Goal: Information Seeking & Learning: Compare options

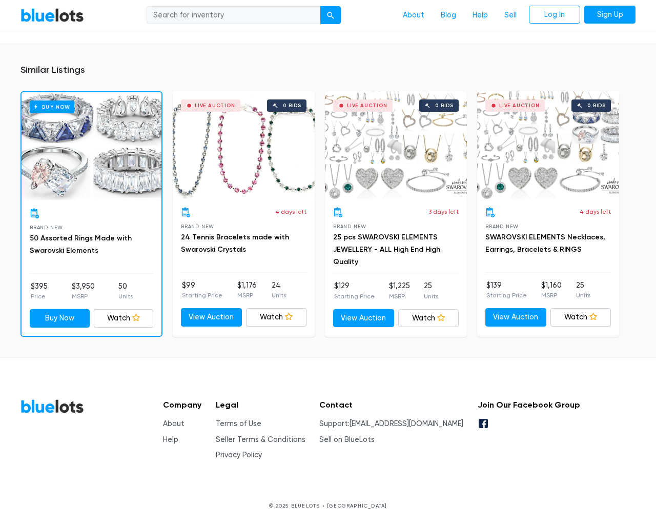
scroll to position [848, 0]
type input "the"
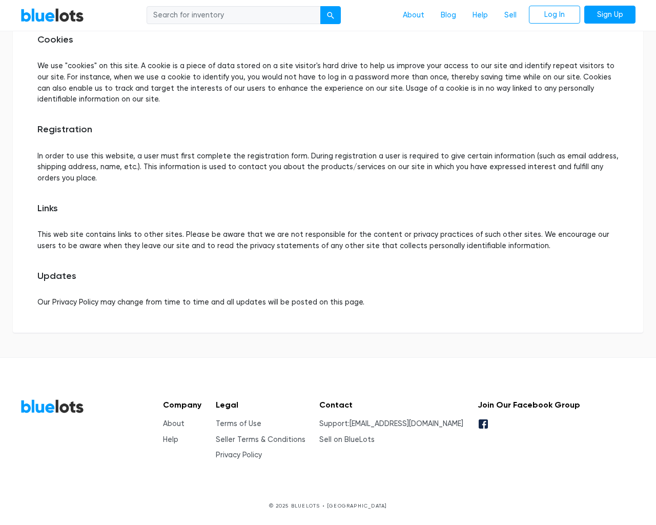
scroll to position [492, 0]
type input "the"
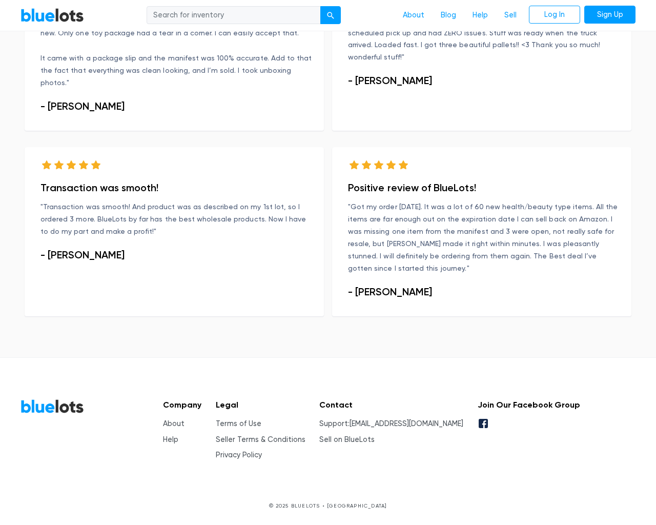
scroll to position [1116, 0]
type input "the"
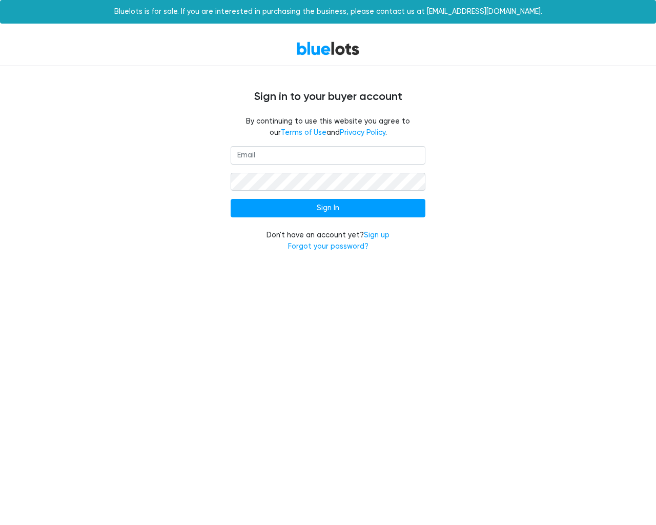
type input "[EMAIL_ADDRESS]"
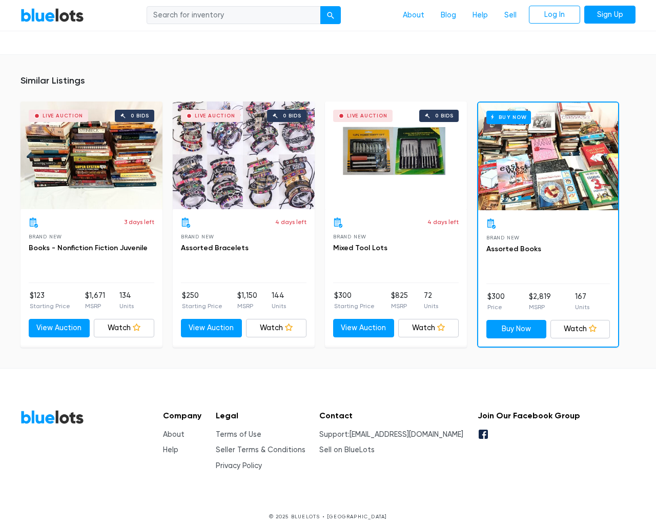
scroll to position [4409, 0]
type input "the"
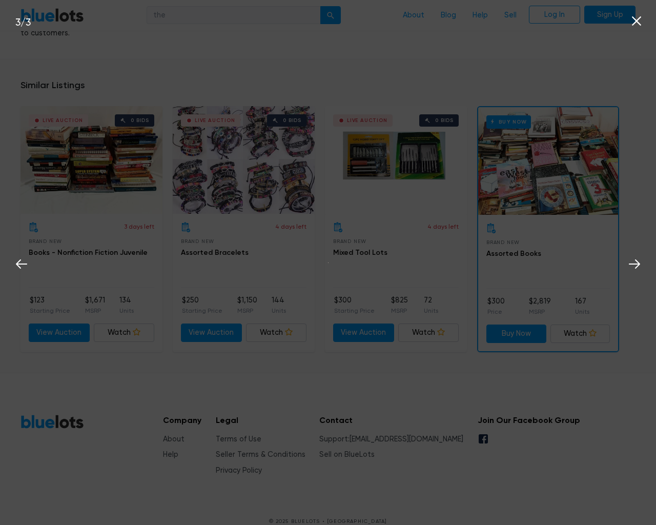
scroll to position [4409, 0]
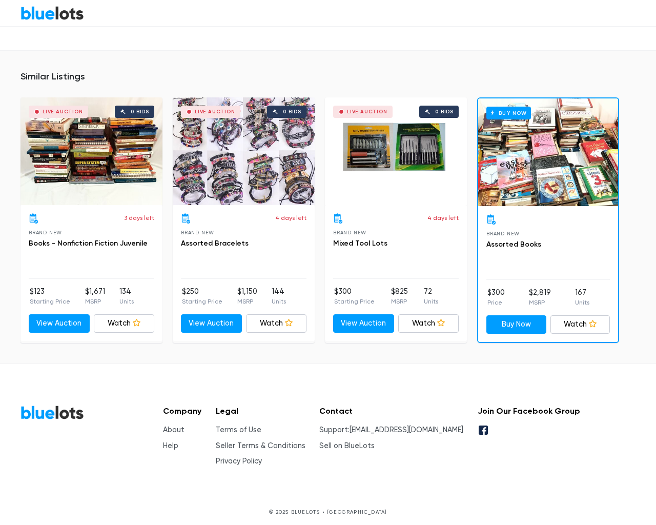
scroll to position [4409, 0]
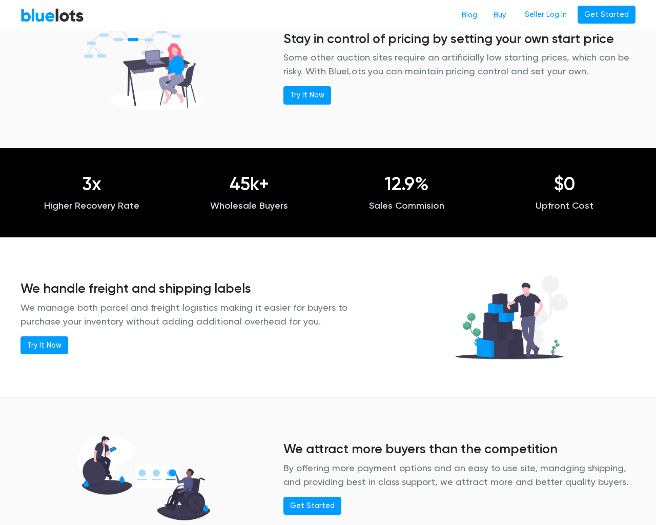
scroll to position [967, 0]
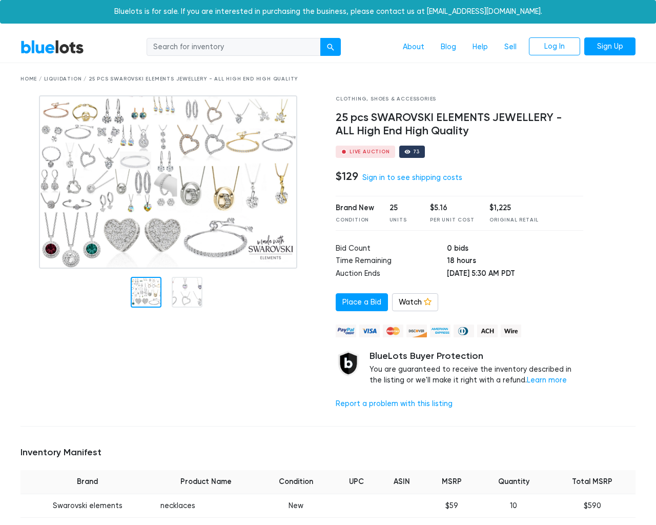
scroll to position [776, 0]
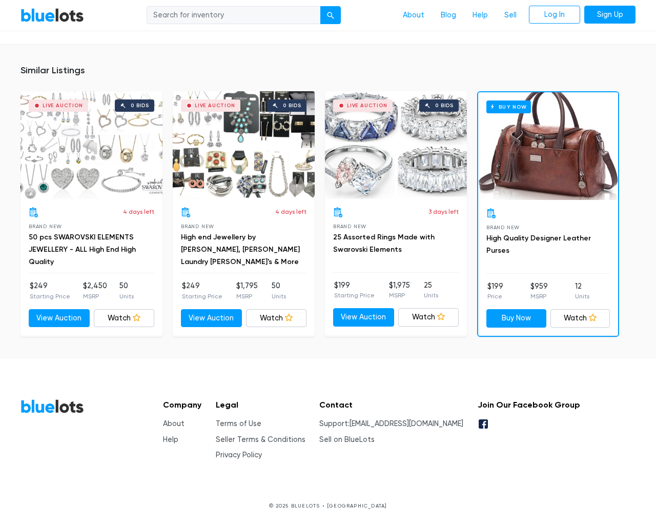
type input "the"
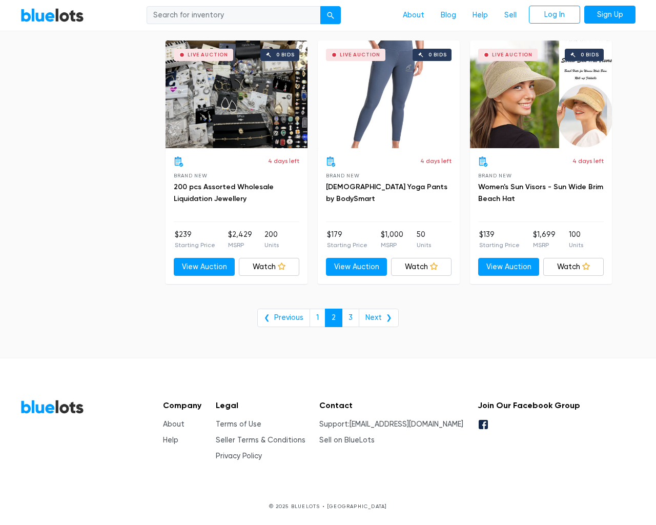
scroll to position [4136, 0]
type input "the"
select select "100000"
select select "10000"
select select "200000"
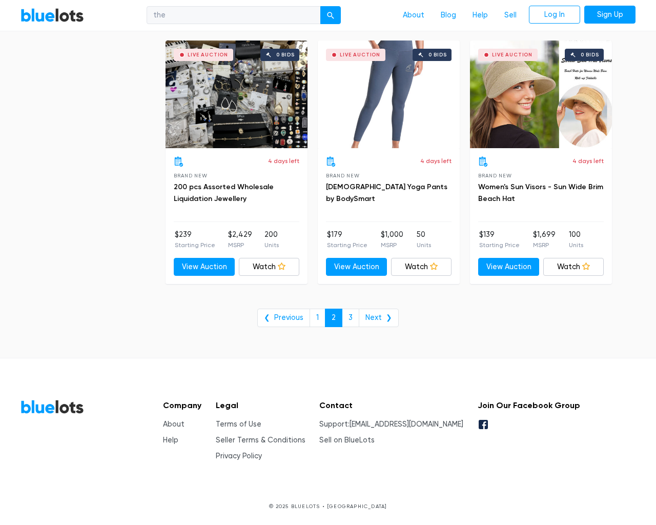
select select "300000"
checkbox New"] "true"
checkbox Pulls"] "true"
checkbox input "true"
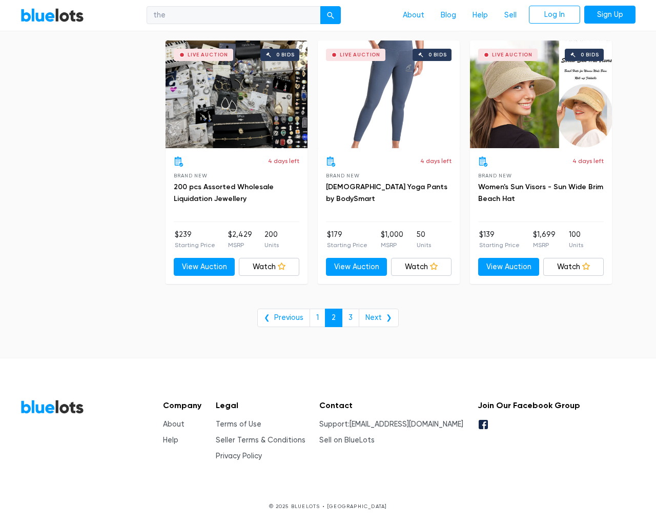
checkbox Accessories"] "true"
checkbox input "true"
checkbox Merchandise"] "true"
checkbox Beauty"] "true"
checkbox Garden"] "true"
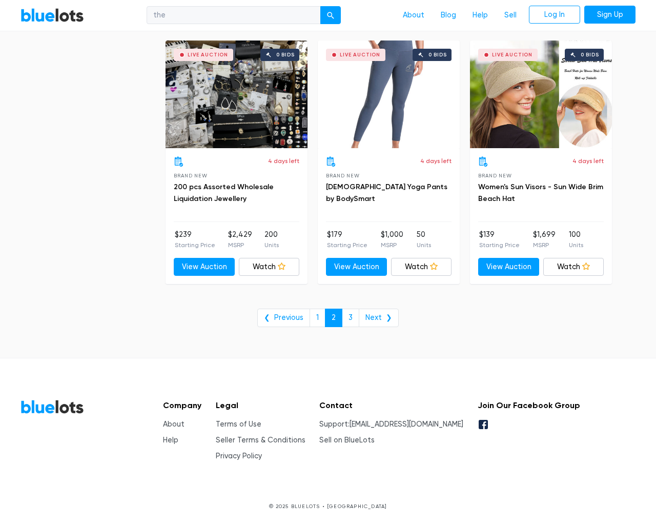
checkbox Goods"] "true"
checkbox Baby"] "true"
checkbox input "true"
select select "lowest_price"
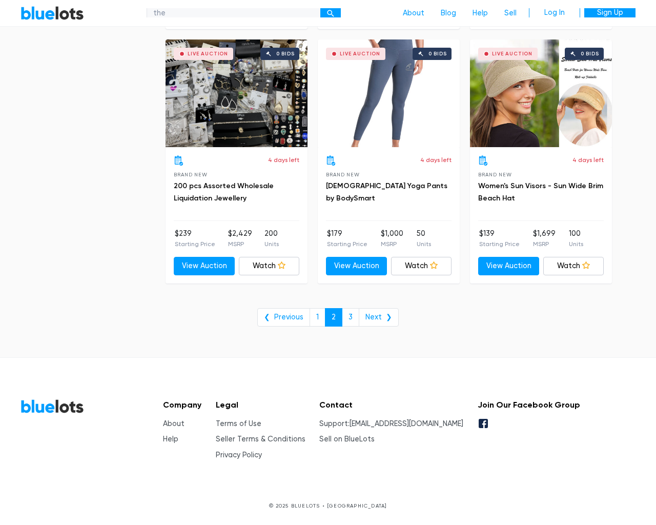
scroll to position [4136, 0]
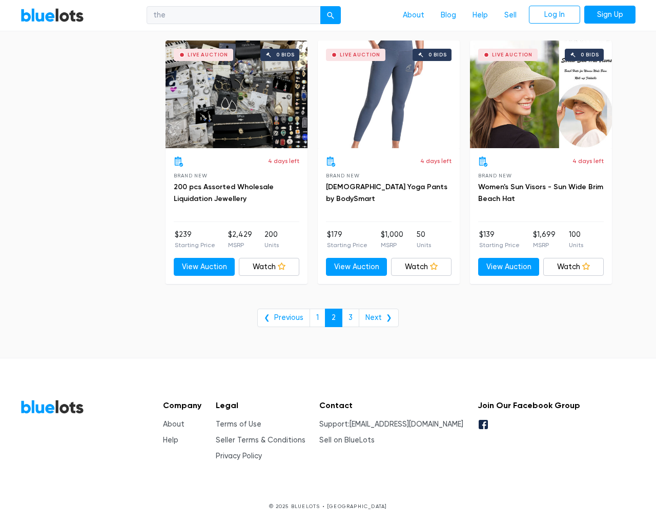
select select "300000"
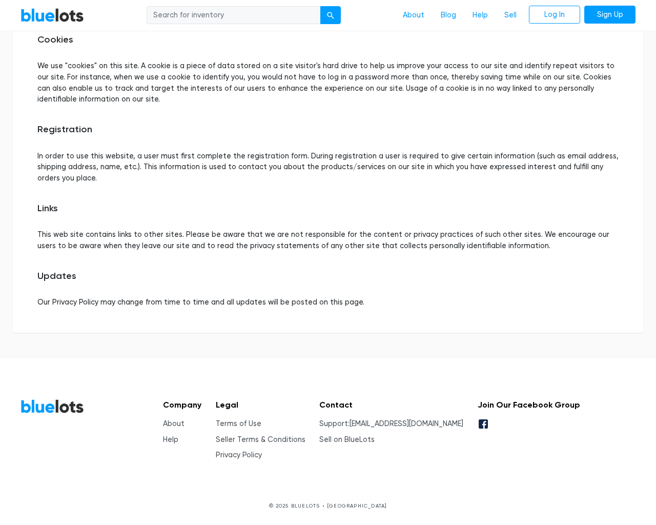
scroll to position [492, 0]
type input "the"
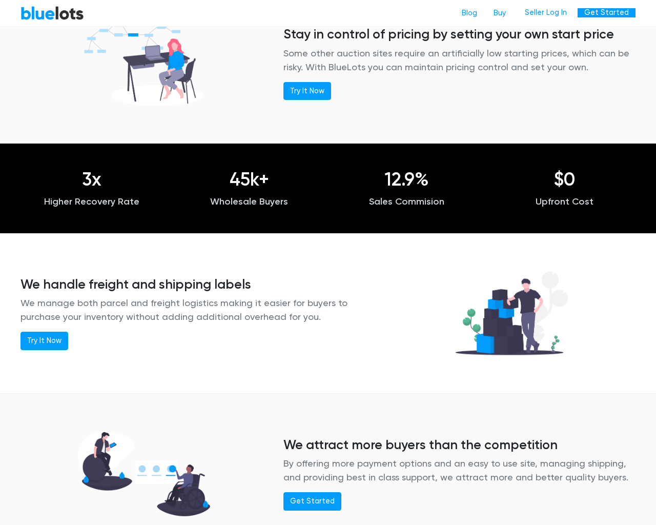
scroll to position [967, 0]
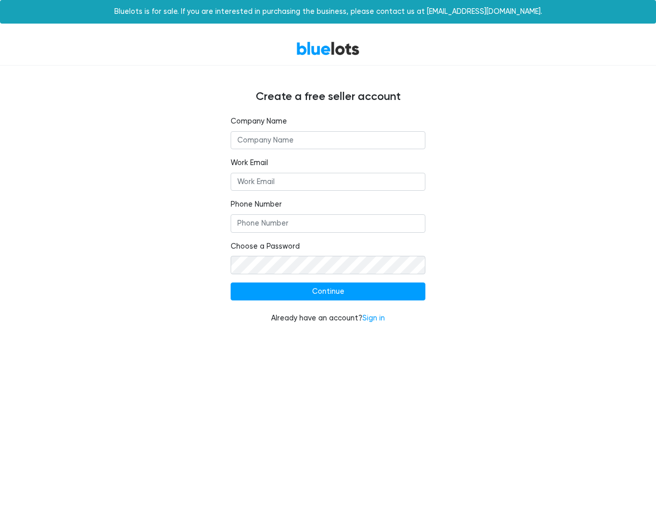
type input "Acunetix"
type input "[EMAIL_ADDRESS]"
type input "[PHONE_NUMBER]"
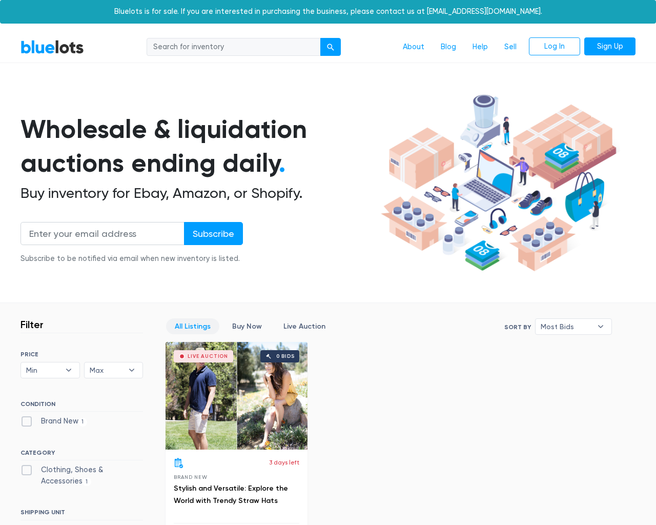
scroll to position [341, 0]
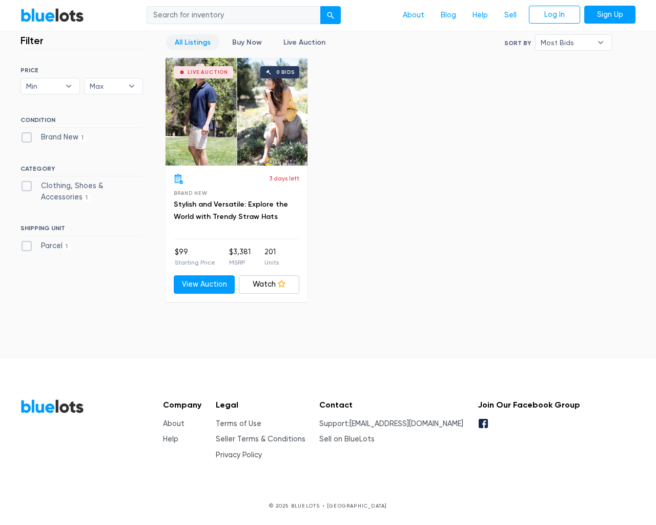
type input "the"
type input "[EMAIL_ADDRESS]"
select select "300000"
checkbox Accessories"] "true"
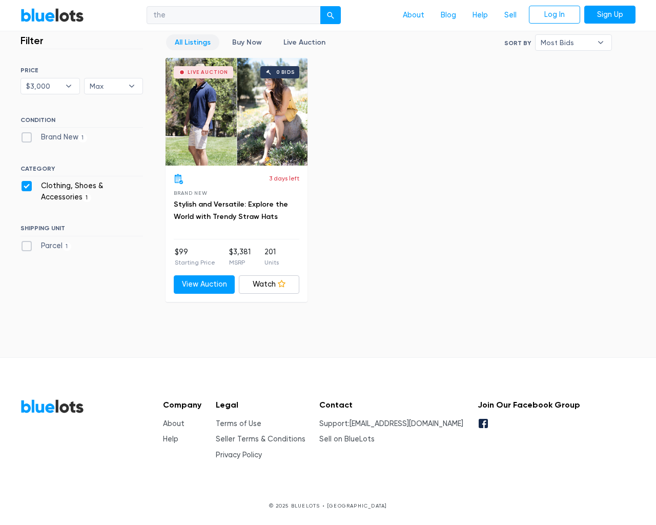
checkbox input "true"
select select "lowest_price"
select select "10000"
select select "200000"
select select "300000"
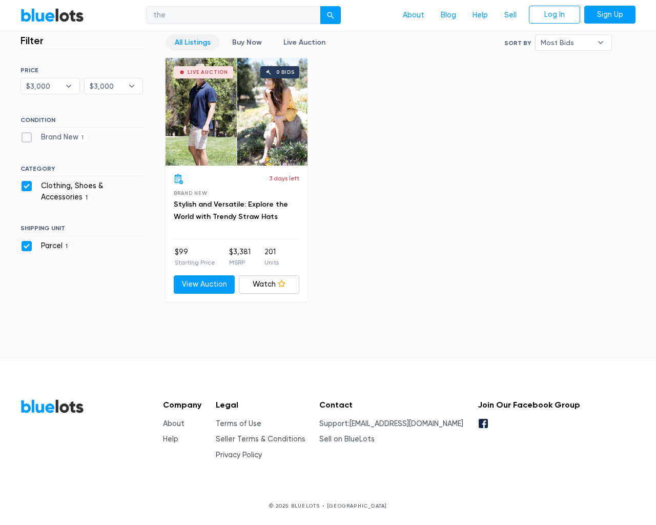
select select "most_bids"
select select "300000"
select select "newly_listed"
select select "300000"
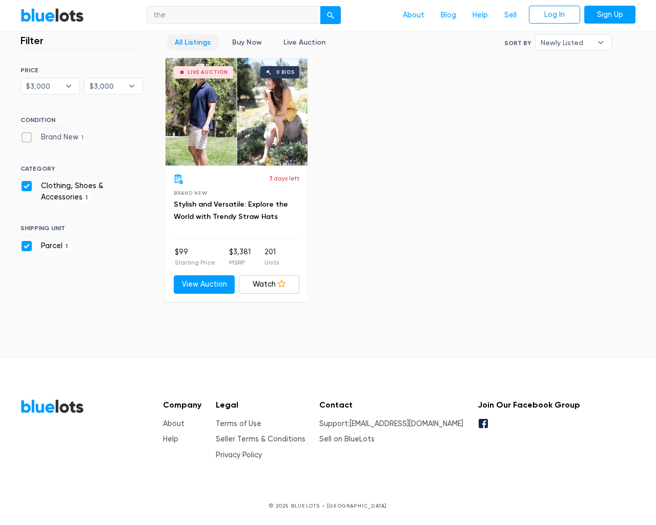
select select "newly_listed"
select select "200000"
select select "10000"
select select "300000"
select select "200000"
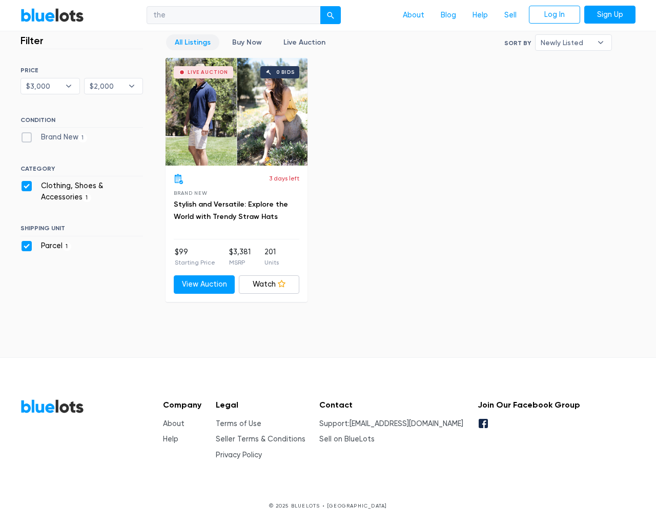
checkbox New"] "true"
checkbox Accessories"] "false"
checkbox input "false"
select select "highest_price"
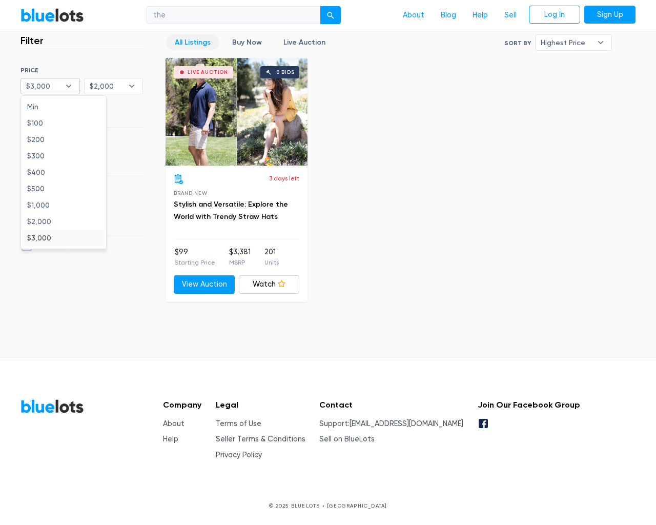
type input "e"
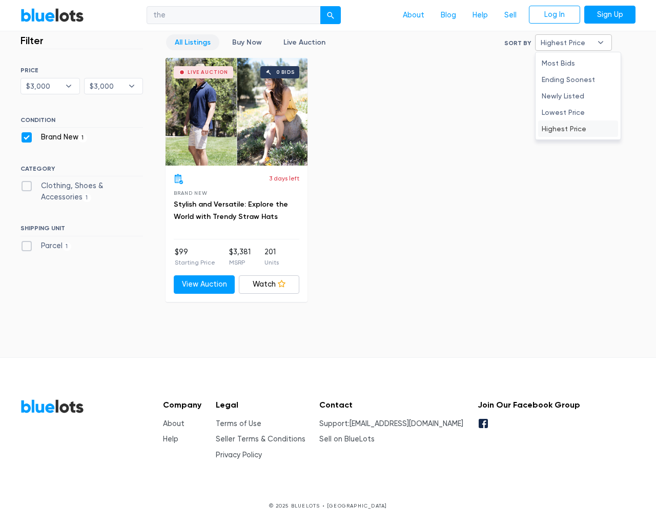
select select "300000"
select select "highest_price"
select select "200000"
select select "10000"
select select "300000"
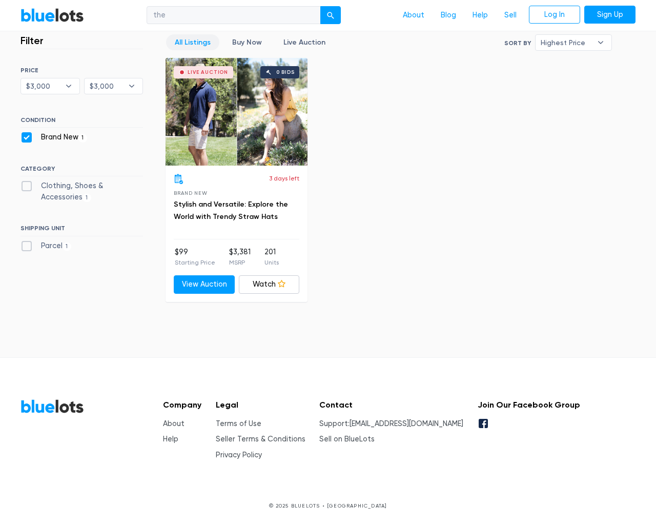
select select "300000"
checkbox New"] "false"
checkbox Accessories"] "true"
checkbox input "true"
select select "highest_price"
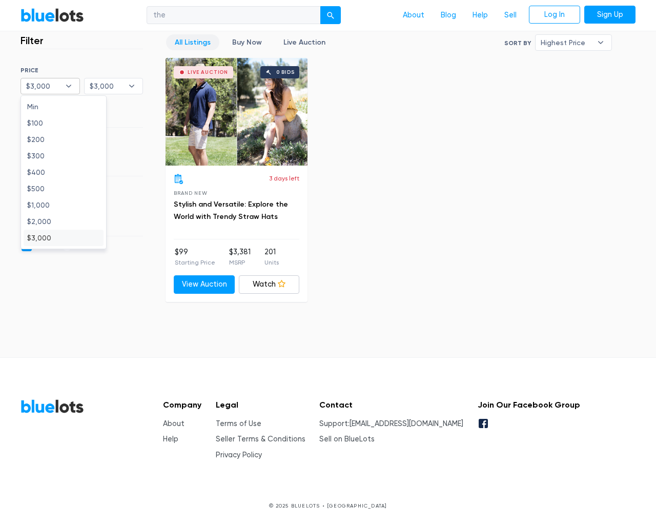
type input "e"
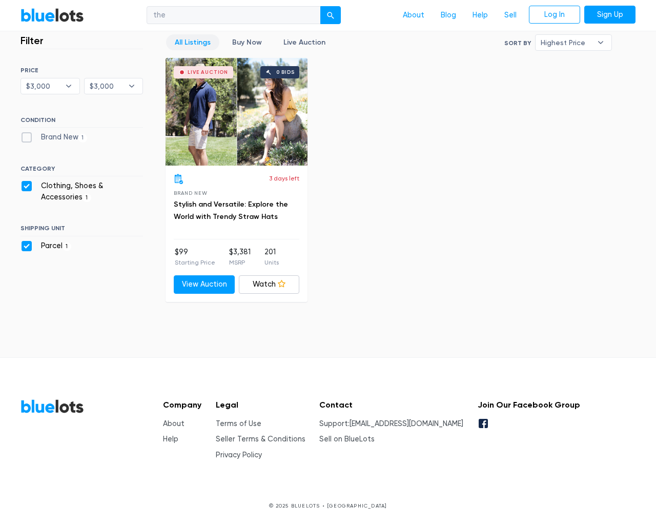
select select "300000"
type input "e"
select select "ending_soonest"
select select "highest_price"
select select "200000"
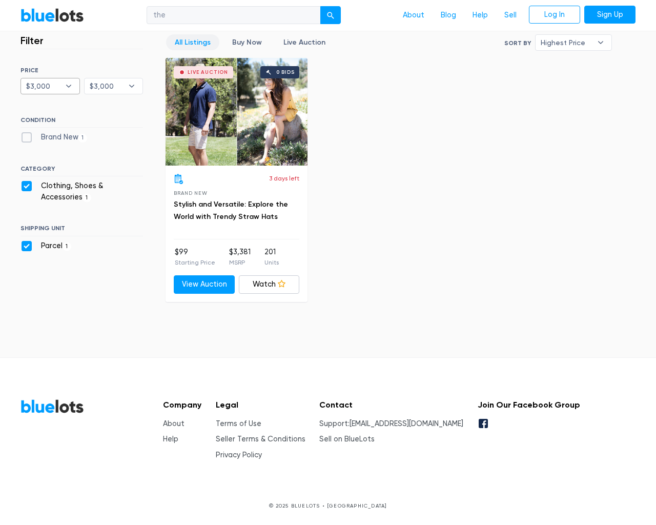
select select "10000"
select select "300000"
checkbox New"] "true"
checkbox Accessories"] "false"
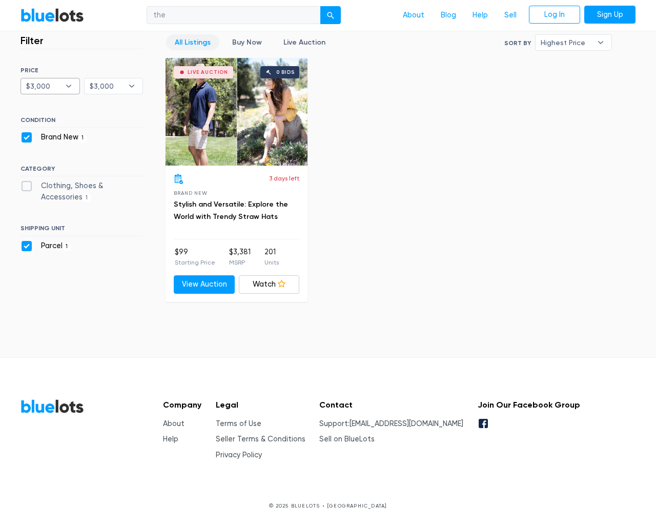
checkbox input "false"
select select "highest_price"
type input "e"
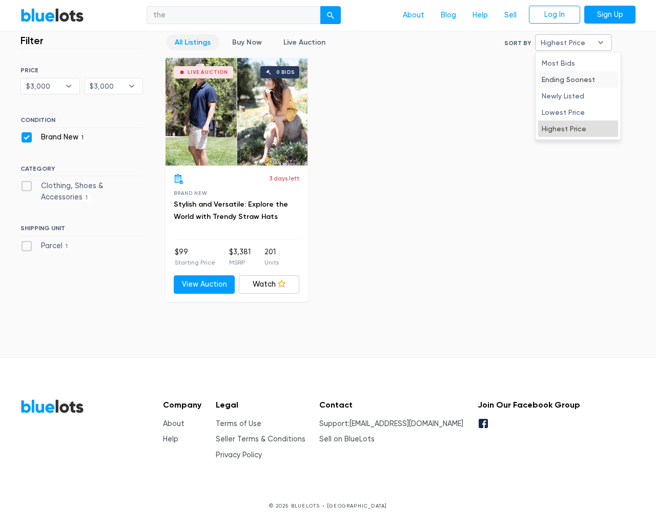
select select "300000"
select select "ending_soonest"
select select "200000"
select select "highest_price"
select select "10000"
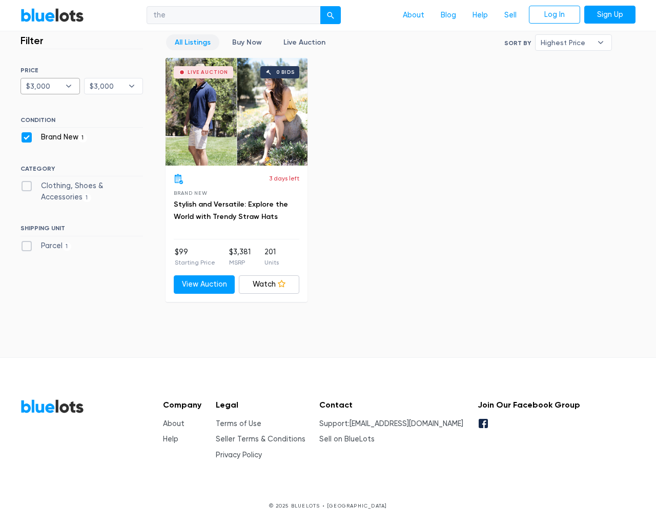
select select "300000"
checkbox New"] "false"
checkbox Accessories"] "true"
checkbox input "true"
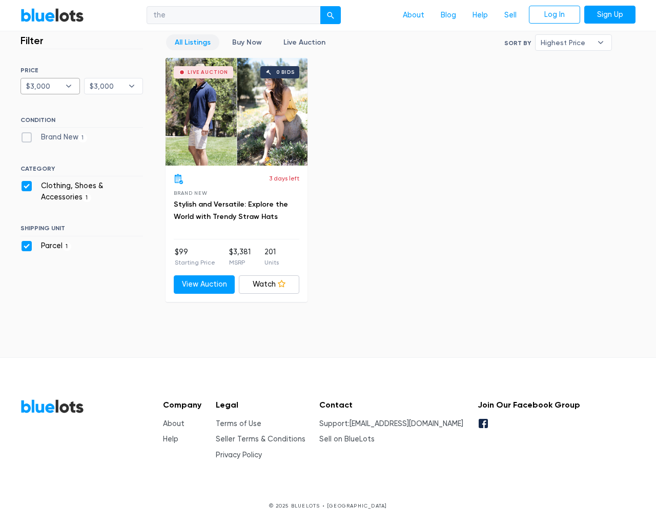
select select "highest_price"
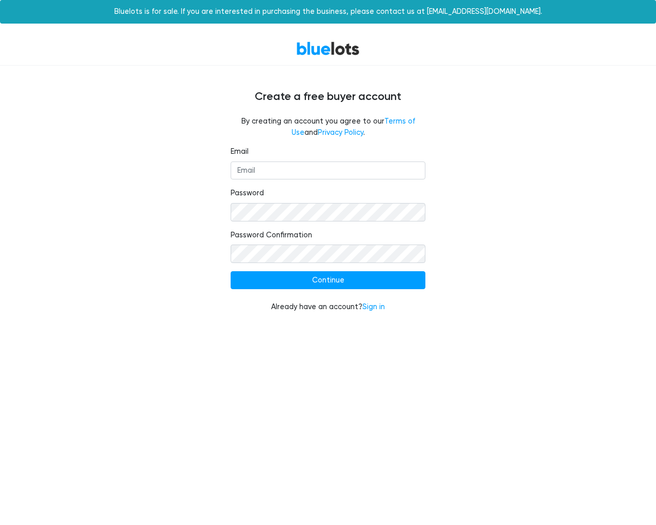
type input "[EMAIL_ADDRESS]"
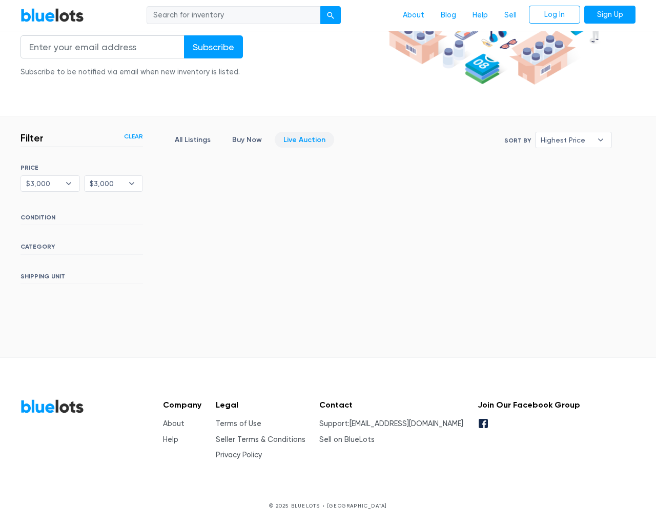
scroll to position [243, 0]
type input "the"
type input "[EMAIL_ADDRESS]"
select select "300000"
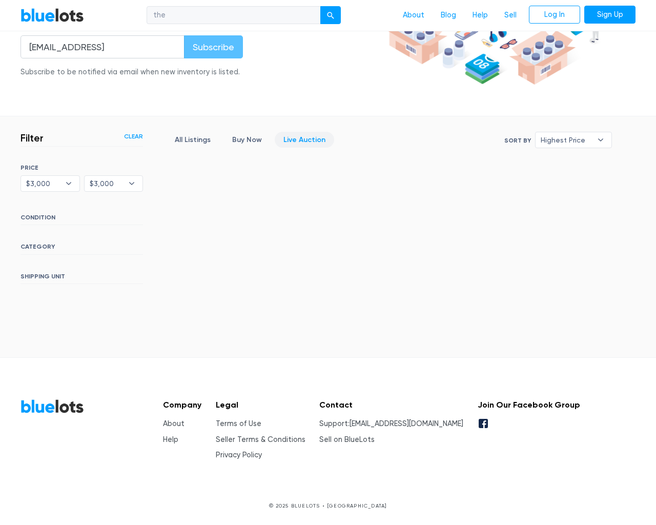
select select "highest_price"
select select "200000"
select select "300000"
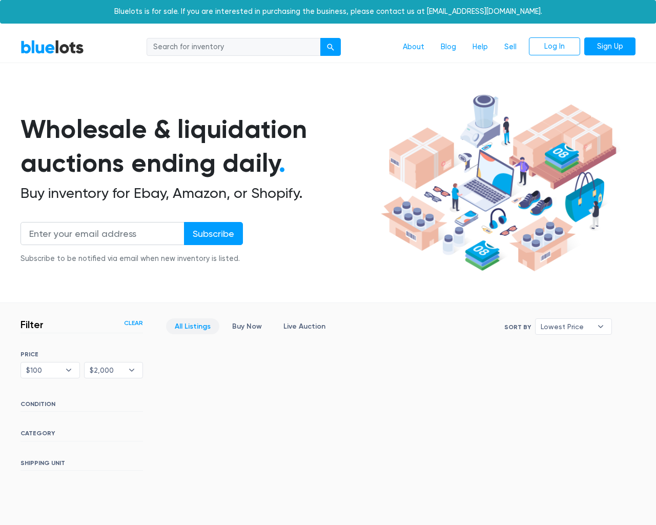
scroll to position [243, 0]
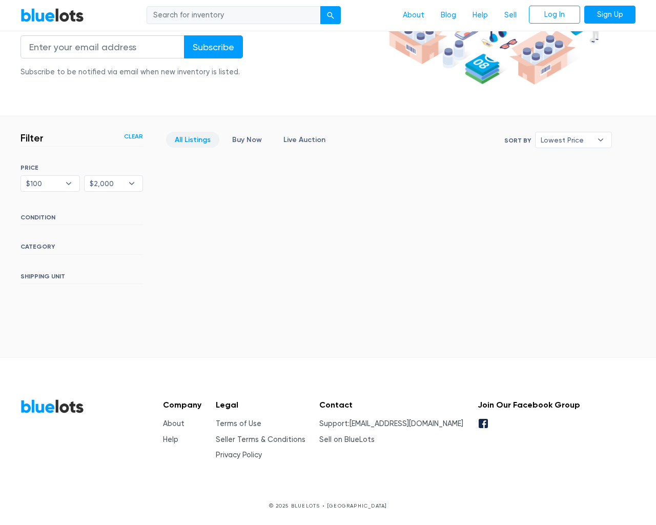
type input "the"
type input "[EMAIL_ADDRESS]"
select select "300000"
select select "lowest_price"
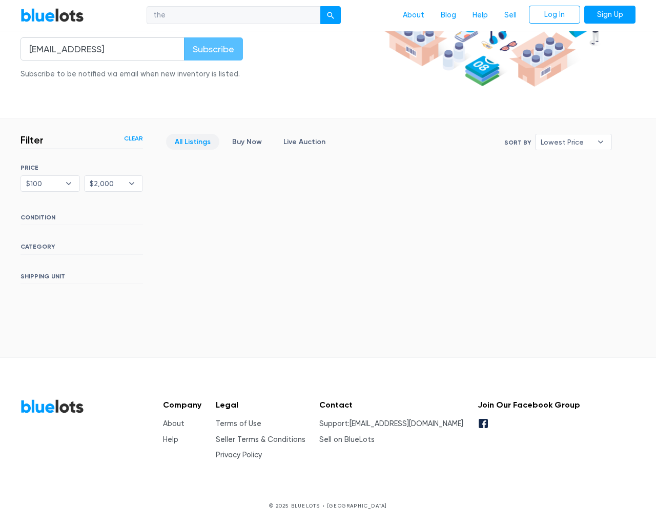
scroll to position [241, 0]
select select "200000"
select select "300000"
select select "ending_soonest"
select select "10000"
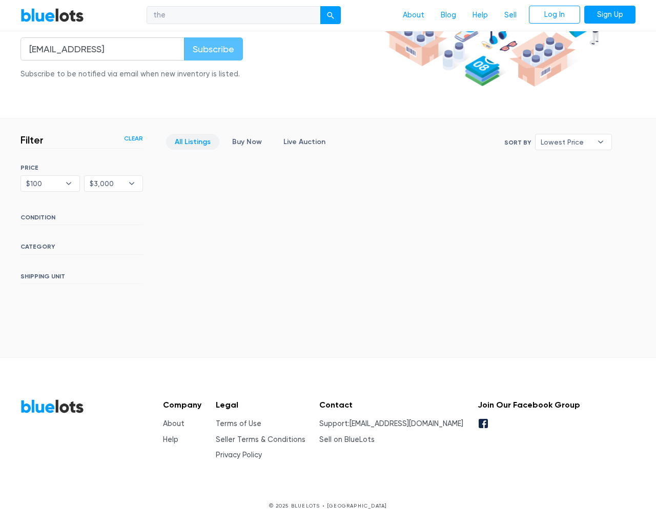
select select "lowest_price"
type input "e"
select select "300000"
select select "lowest_price"
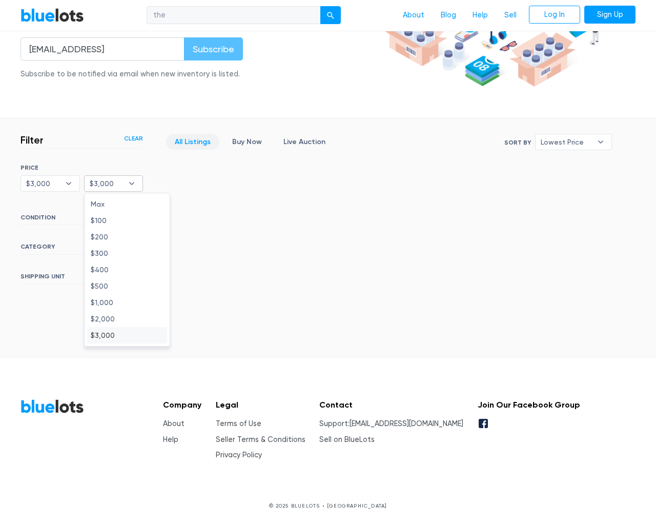
select select "300000"
type input "e"
select select "ending_soonest"
select select "lowest_price"
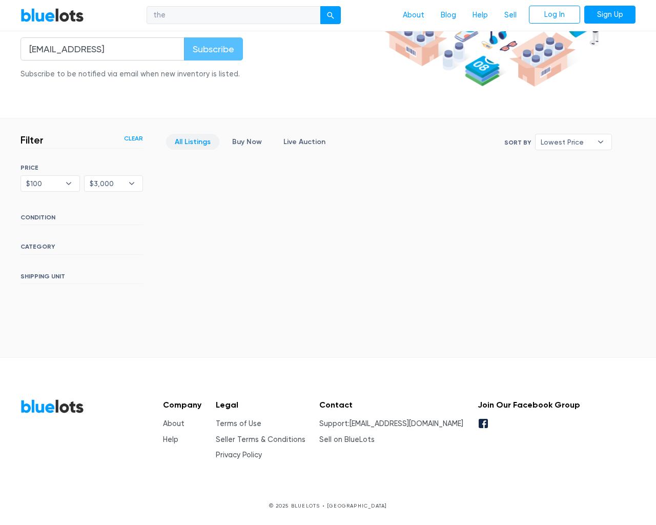
select select "10000"
select select "300000"
select select "newly_listed"
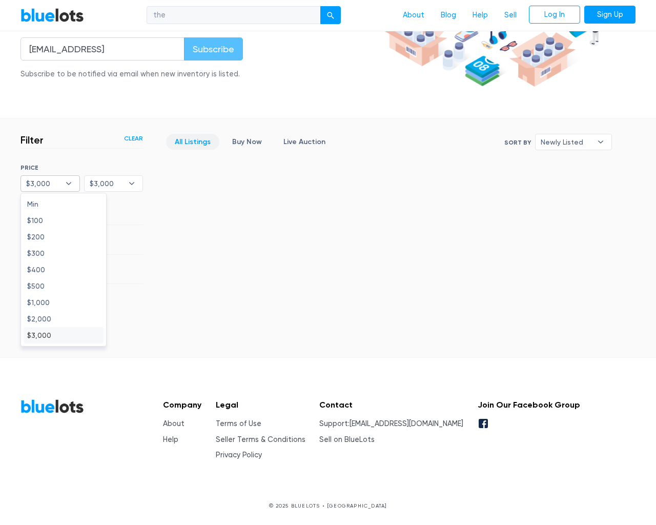
type input "e"
select select "newly_listed"
select select "300000"
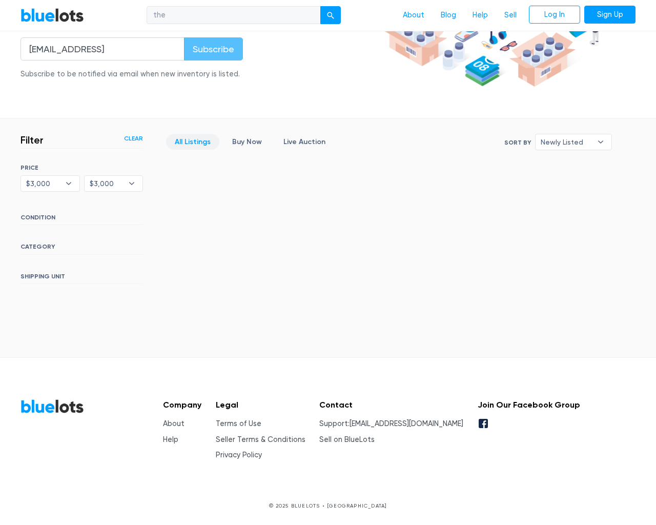
select select "highest_price"
type input "e"
select select "300000"
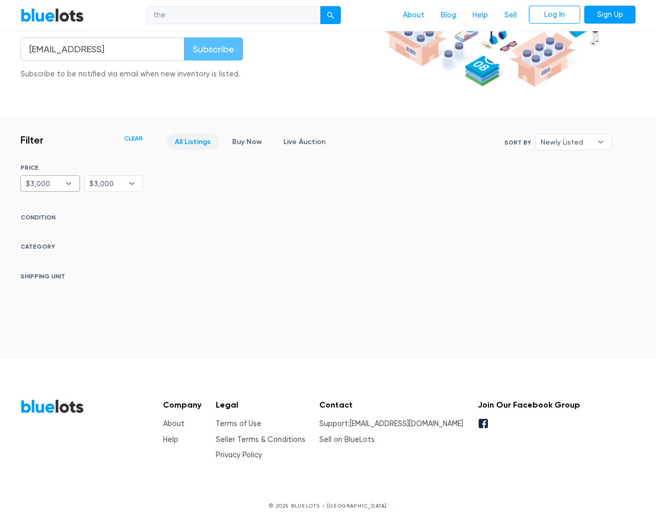
select select "300000"
select select "highest_price"
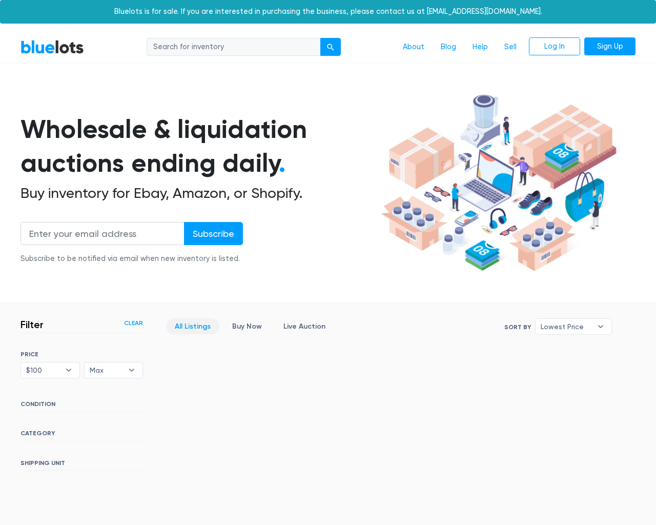
scroll to position [243, 0]
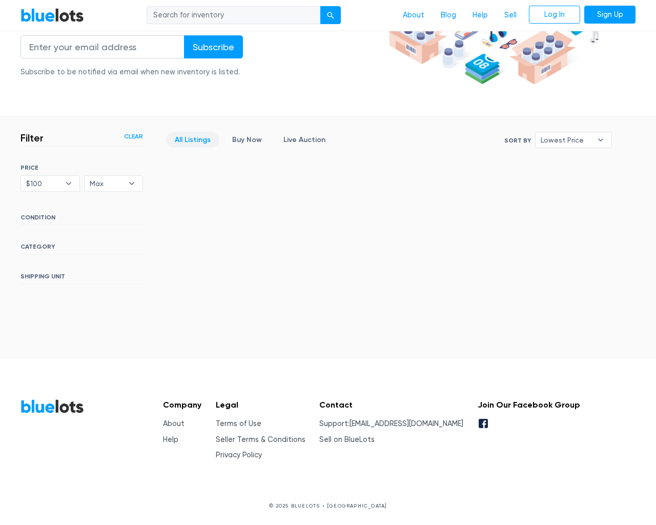
type input "the"
type input "[EMAIL_ADDRESS]"
select select "300000"
select select "highest_price"
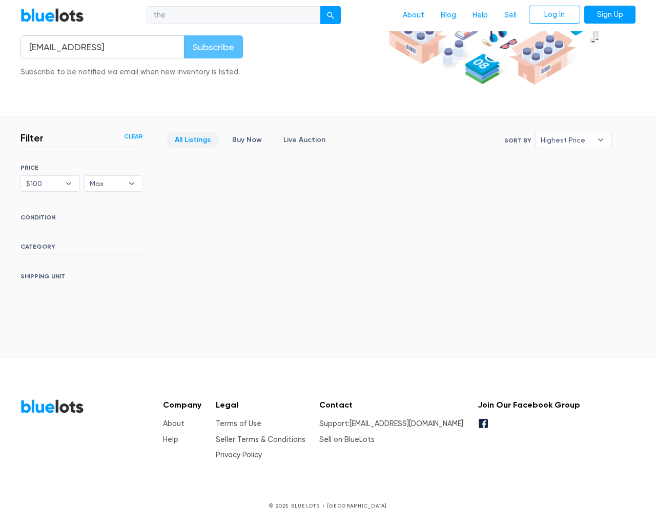
scroll to position [241, 0]
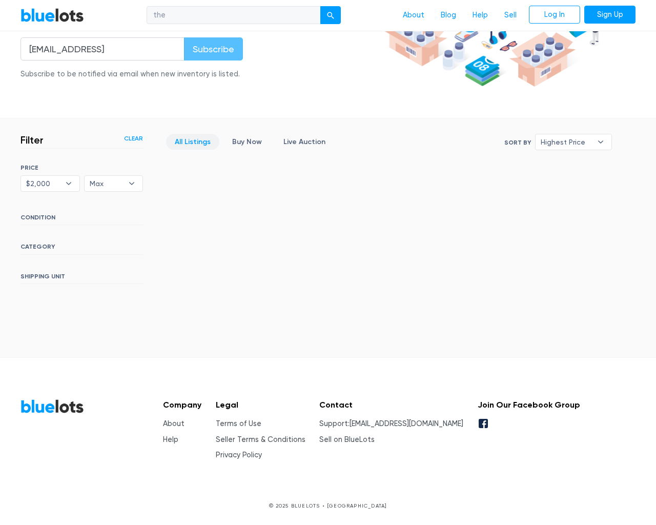
select select "200000"
select select "300000"
select select "newly_listed"
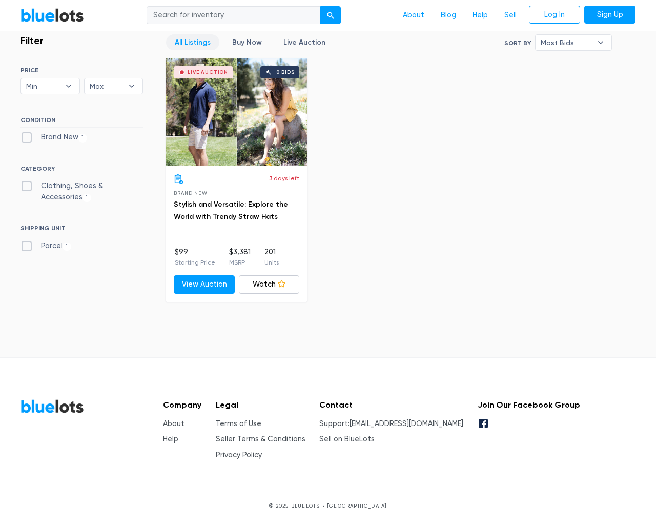
scroll to position [341, 0]
type input "the"
type input "[EMAIL_ADDRESS]"
select select "300000"
select select "10000"
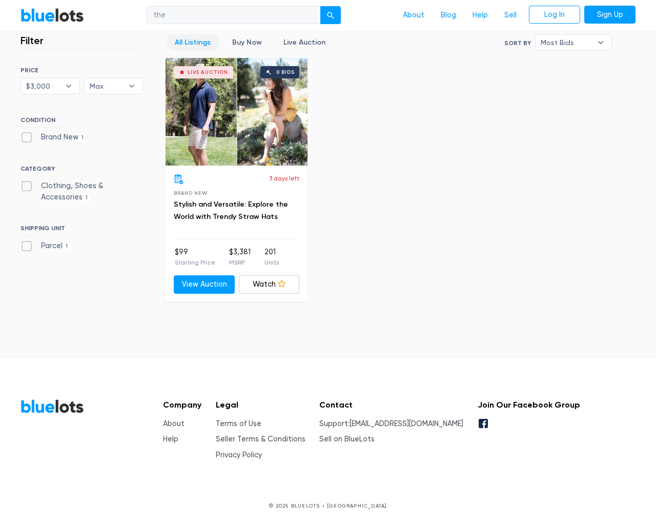
select select "200000"
select select "300000"
select select "lowest_price"
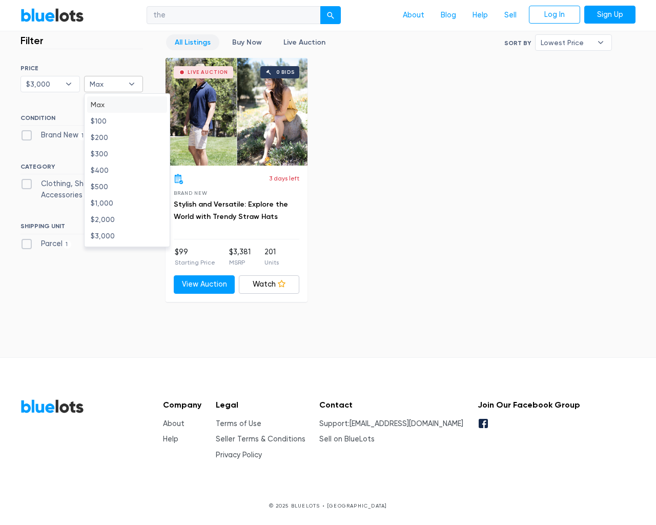
select select "300000"
checkbox New"] "true"
checkbox Accessories"] "true"
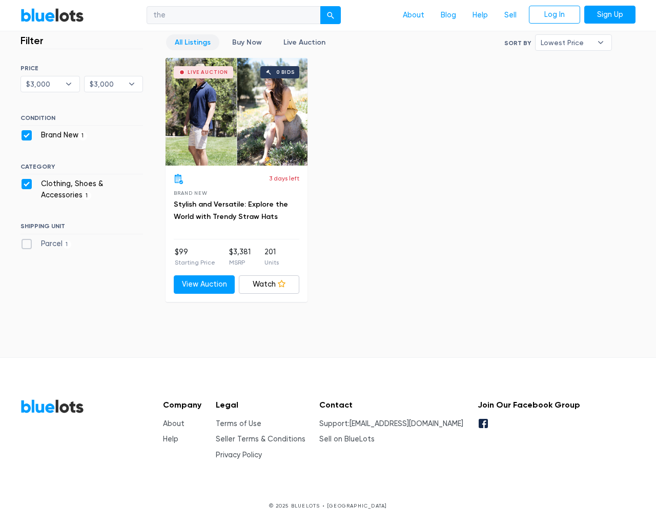
checkbox input "true"
select select "100000"
select select "newly_listed"
select select "100000"
select select "300000"
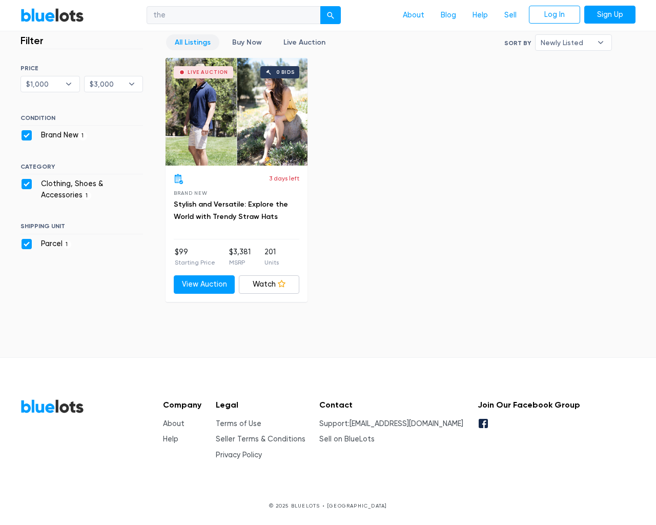
select select "newly_listed"
select select "100000"
select select "10000"
select select "200000"
select select "300000"
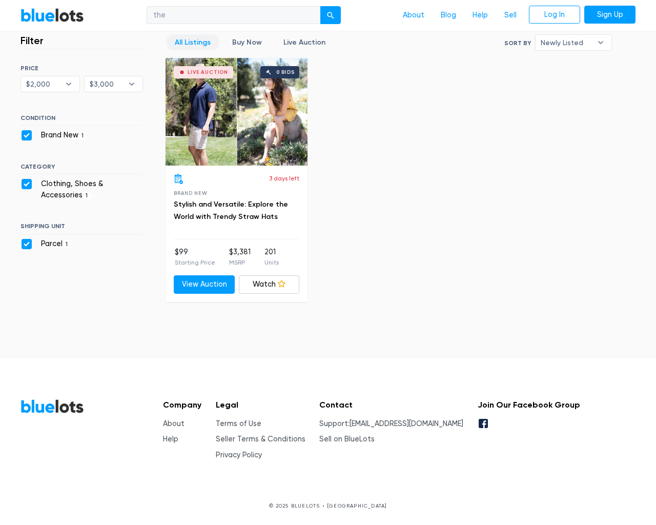
checkbox New"] "false"
checkbox Accessories"] "false"
checkbox input "false"
select select "highest_price"
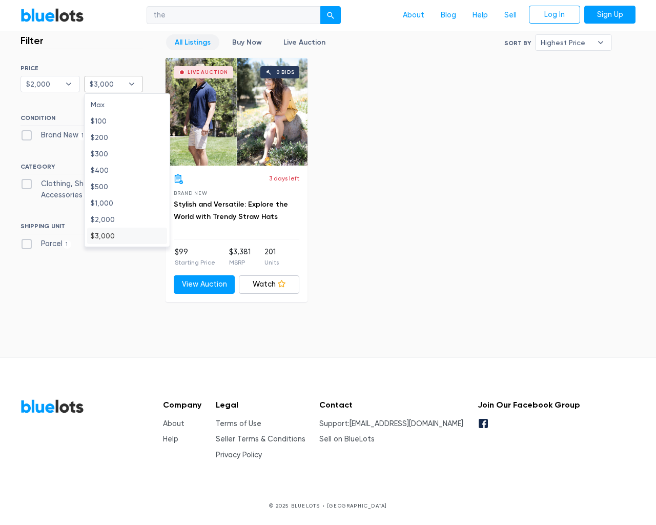
select select "200000"
type input "e"
select select "highest_price"
select select "300000"
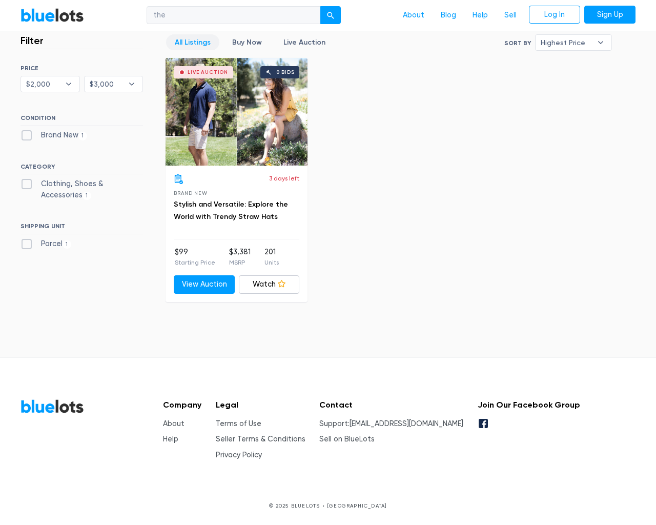
checkbox New"] "true"
checkbox Accessories"] "true"
checkbox input "true"
select select "highest_price"
type input "e"
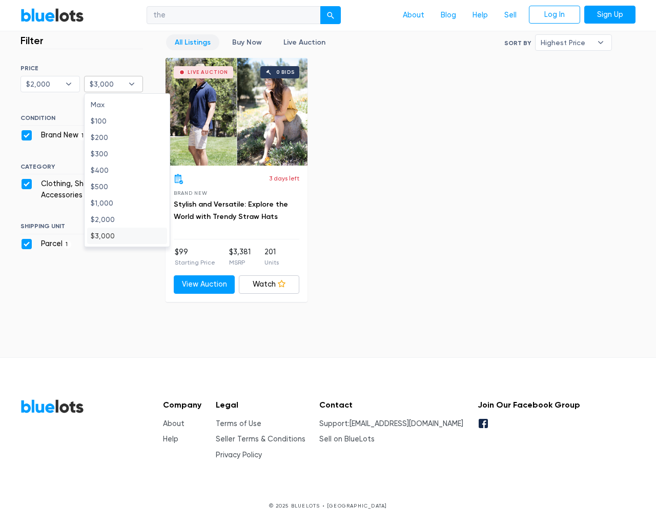
type input "e"
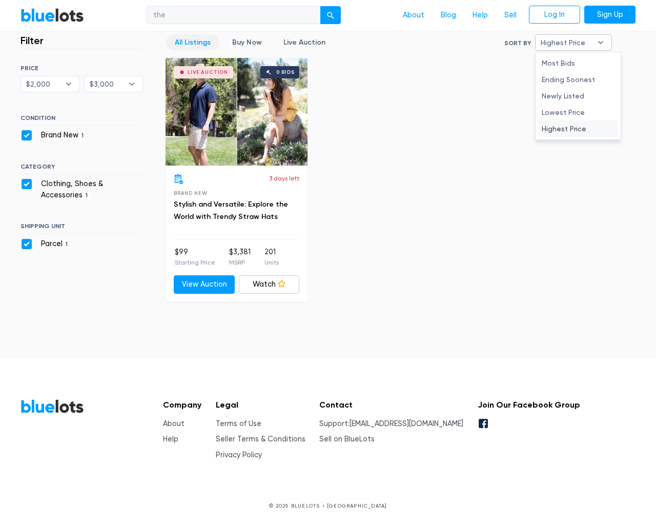
type input "e"
select select "ending_soonest"
select select "highest_price"
select select "200000"
select select "300000"
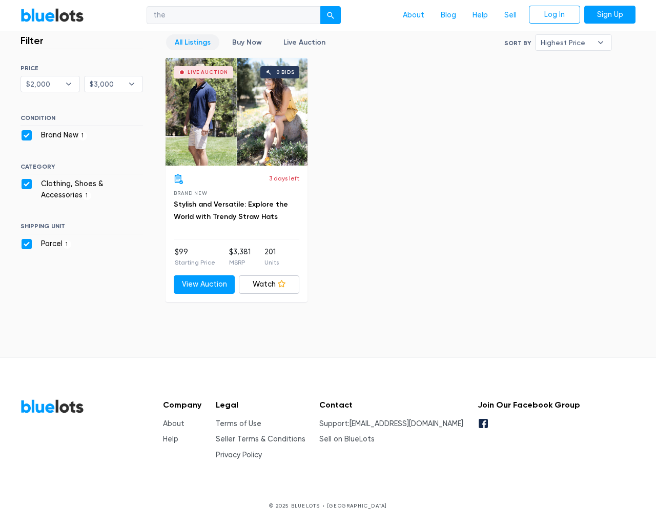
checkbox New"] "false"
checkbox Accessories"] "false"
checkbox input "false"
select select "most_bids"
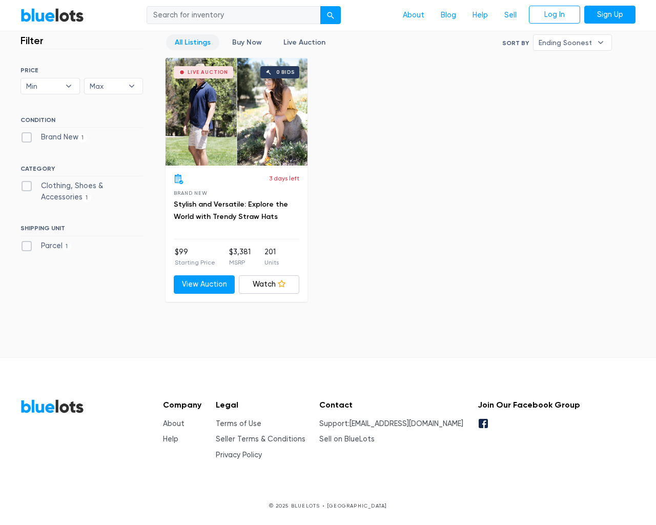
type input "the"
type input "[EMAIL_ADDRESS]"
select select "200000"
select select "10000"
select select "300000"
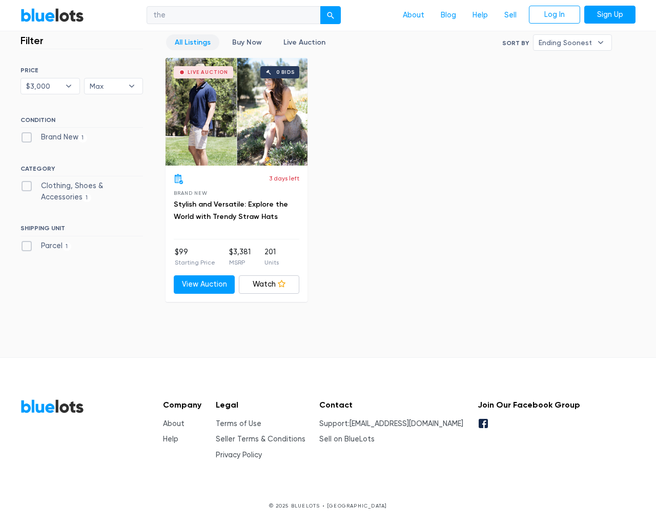
select select "300000"
select select "lowest_price"
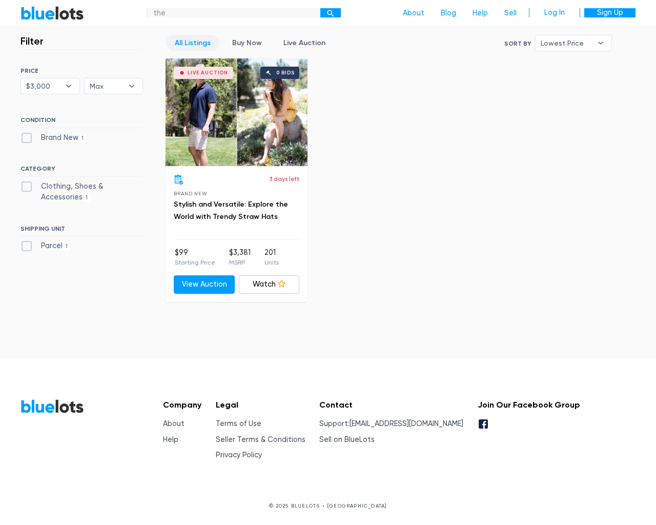
scroll to position [341, 0]
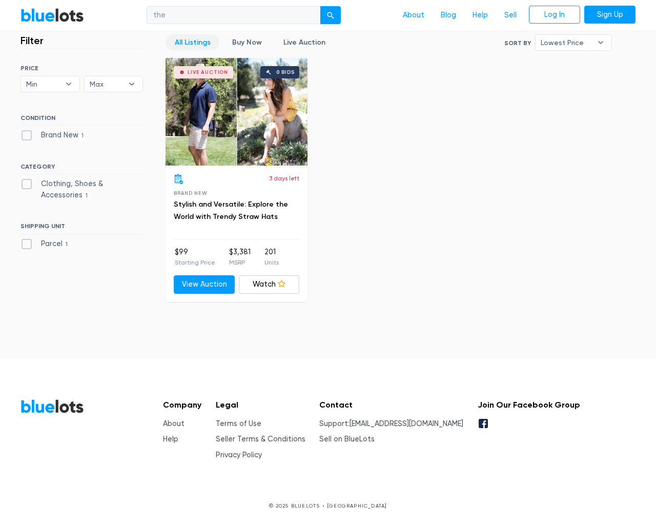
select select
select select "200000"
select select "300000"
checkbox New"] "true"
checkbox Accessories"] "true"
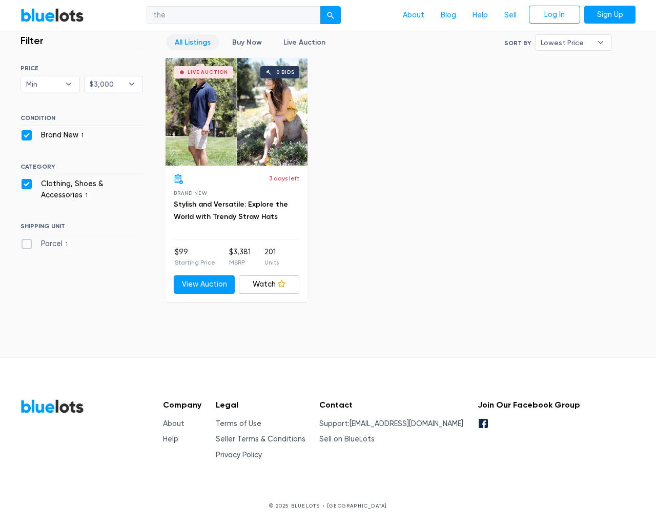
checkbox input "true"
select select "300000"
select select "newly_listed"
select select "300000"
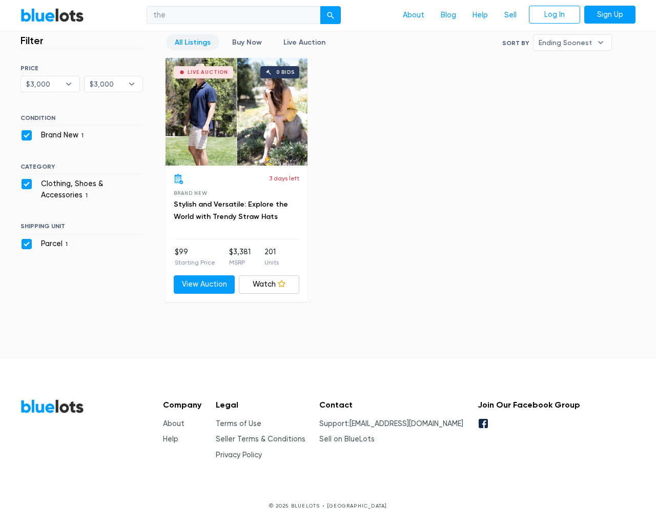
select select "ending_soonest"
select select "200000"
select select "300000"
select select "highest_price"
select select "300000"
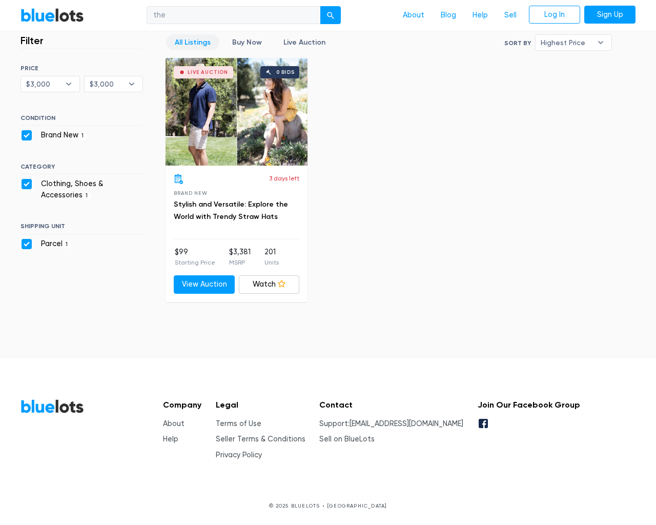
type input "e"
select select "highest_price"
select select "300000"
select select "highest_price"
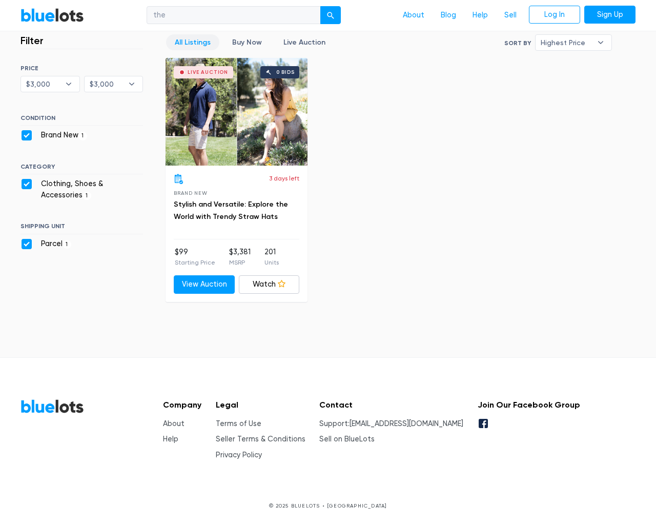
type input "e"
select select "300000"
type input "e"
select select "10000"
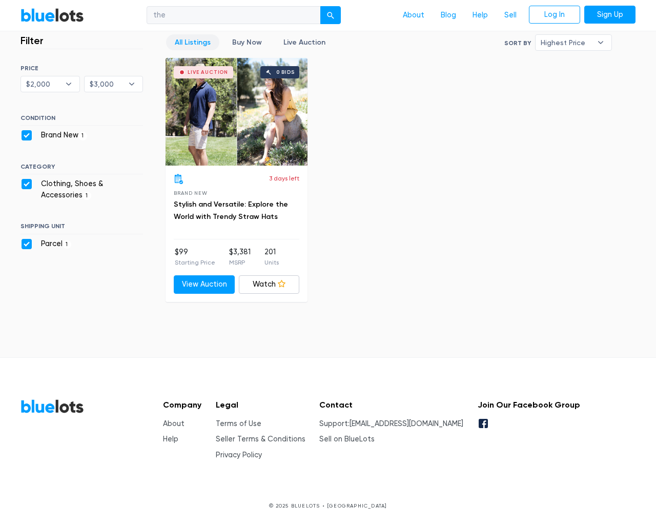
select select "200000"
select select "10000"
select select "300000"
select select "highest_price"
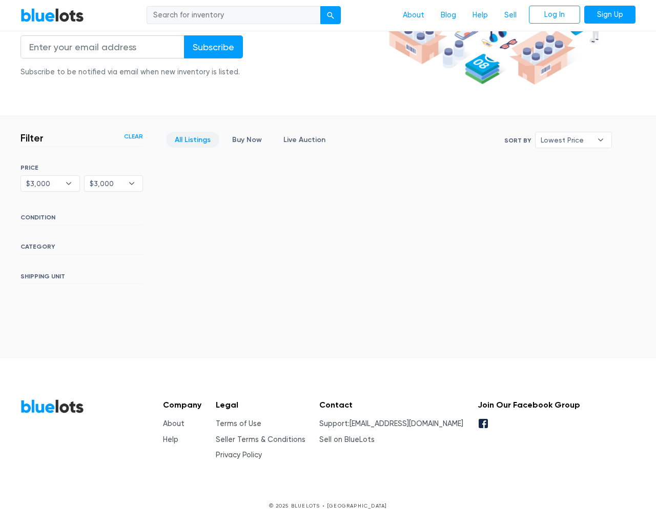
scroll to position [243, 0]
type input "the"
type input "[EMAIL_ADDRESS]"
type input "e"
select select "ending_soonest"
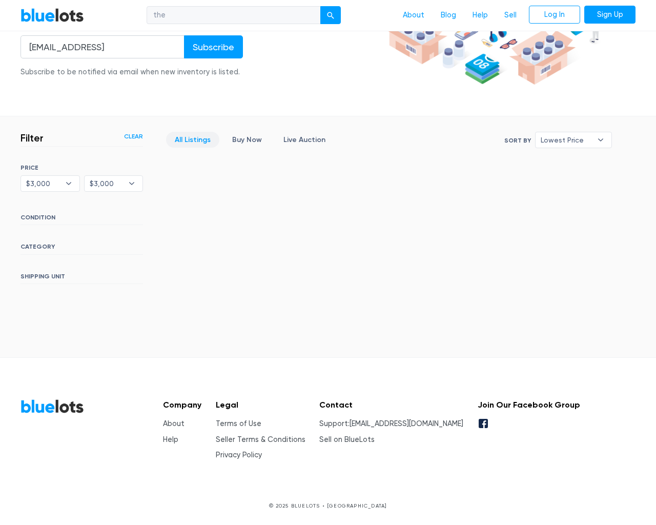
select select "lowest_price"
select select "300000"
select select "lowest_price"
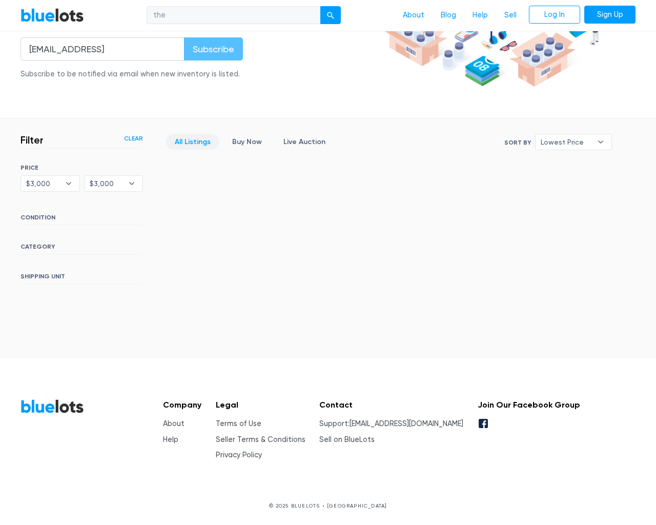
scroll to position [241, 0]
select select "200000"
select select "300000"
select select
select select "lowest_price"
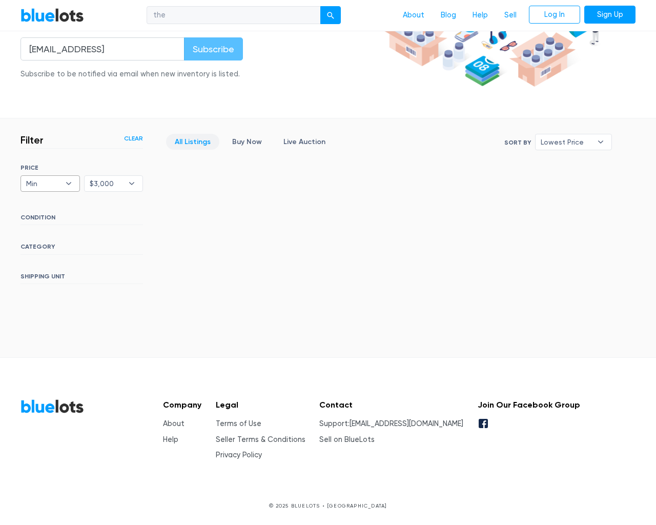
select select
select select "lowest_price"
select select "10000"
select select "ending_soonest"
select select "300000"
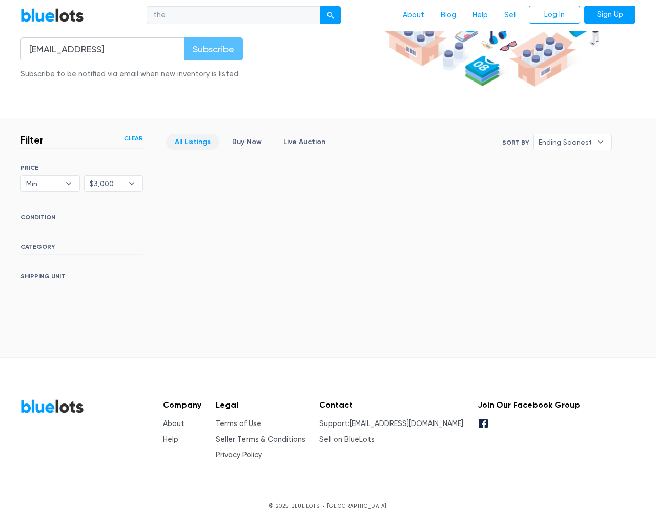
select select
select select "300000"
select select "lowest_price"
type input "e"
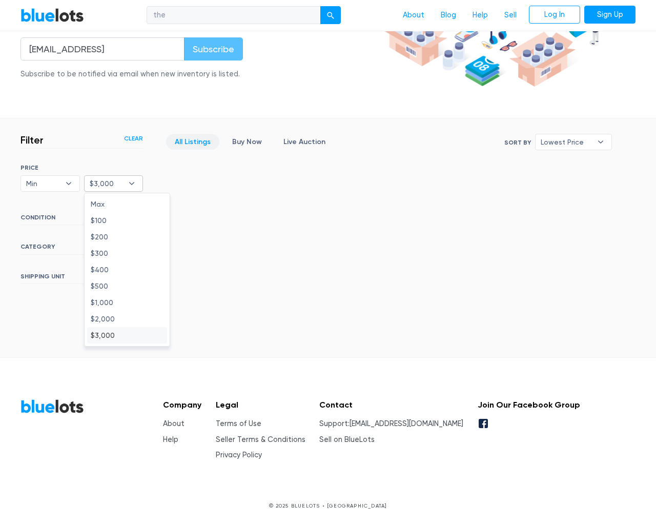
type input "e"
select select "300000"
select select "10000"
select select "300000"
select select "lowest_price"
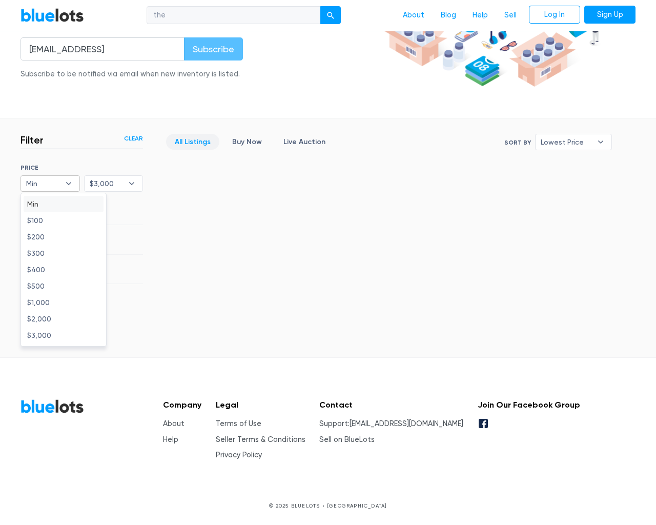
type input "e"
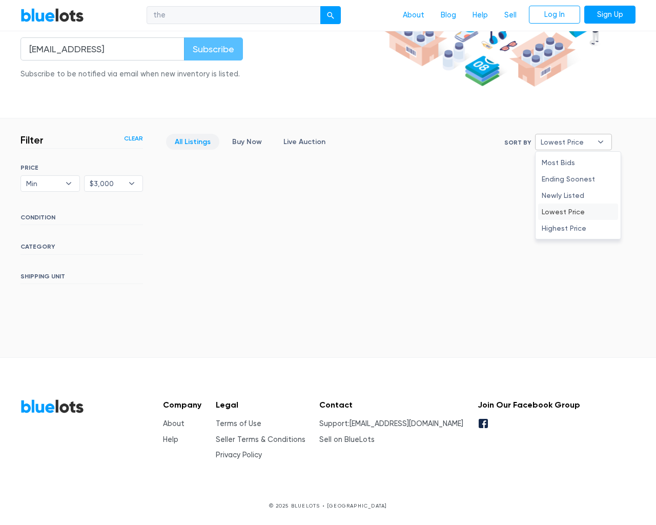
type input "e"
select select "40000"
select select "300000"
select select "lowest_price"
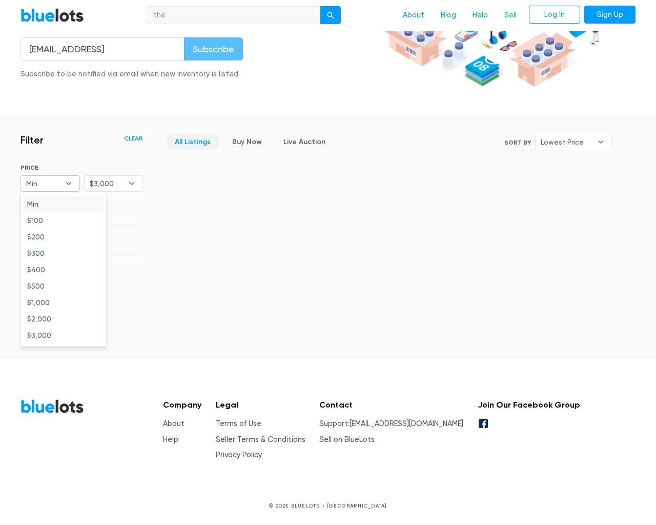
type input "e"
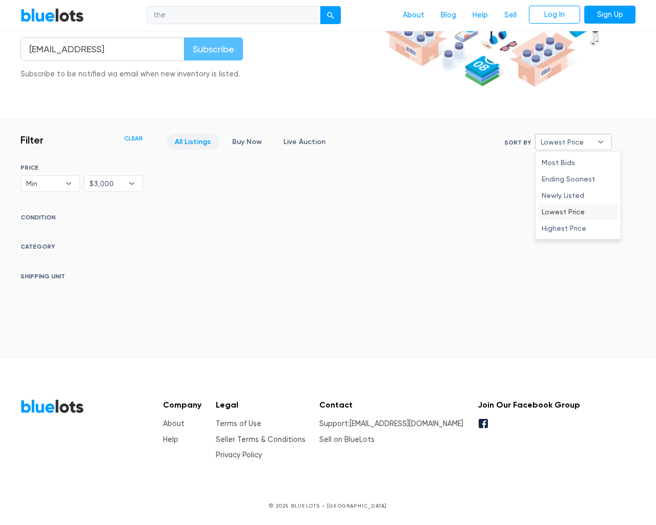
type input "e"
select select "30000"
select select "300000"
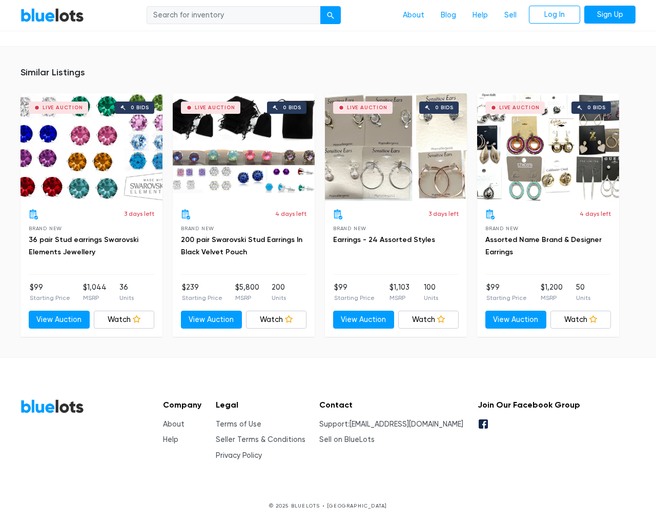
scroll to position [668, 0]
type input "the"
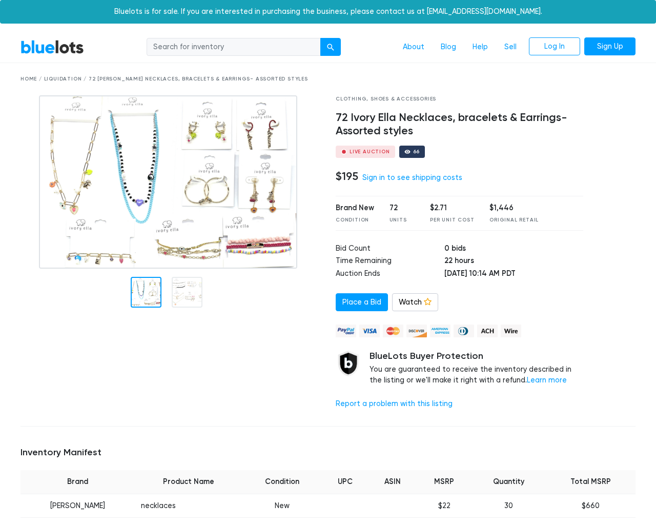
scroll to position [718, 0]
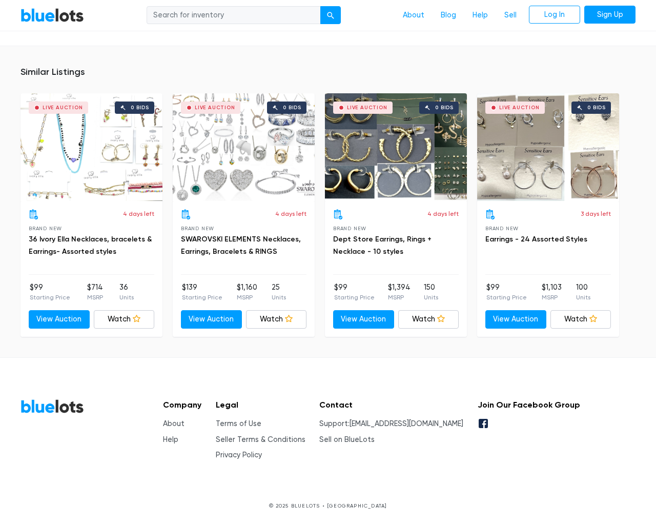
type input "the"
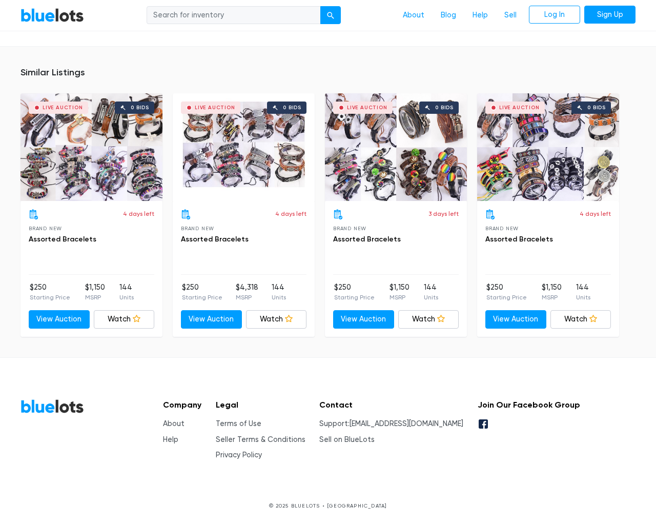
scroll to position [679, 0]
type input "the"
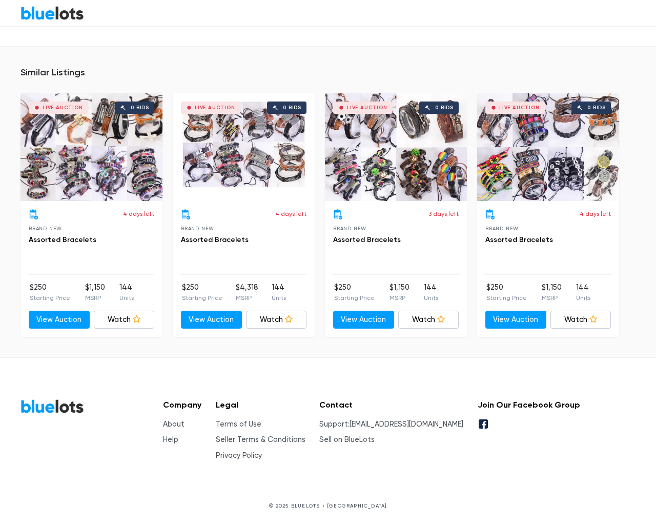
scroll to position [679, 0]
